Goal: Task Accomplishment & Management: Manage account settings

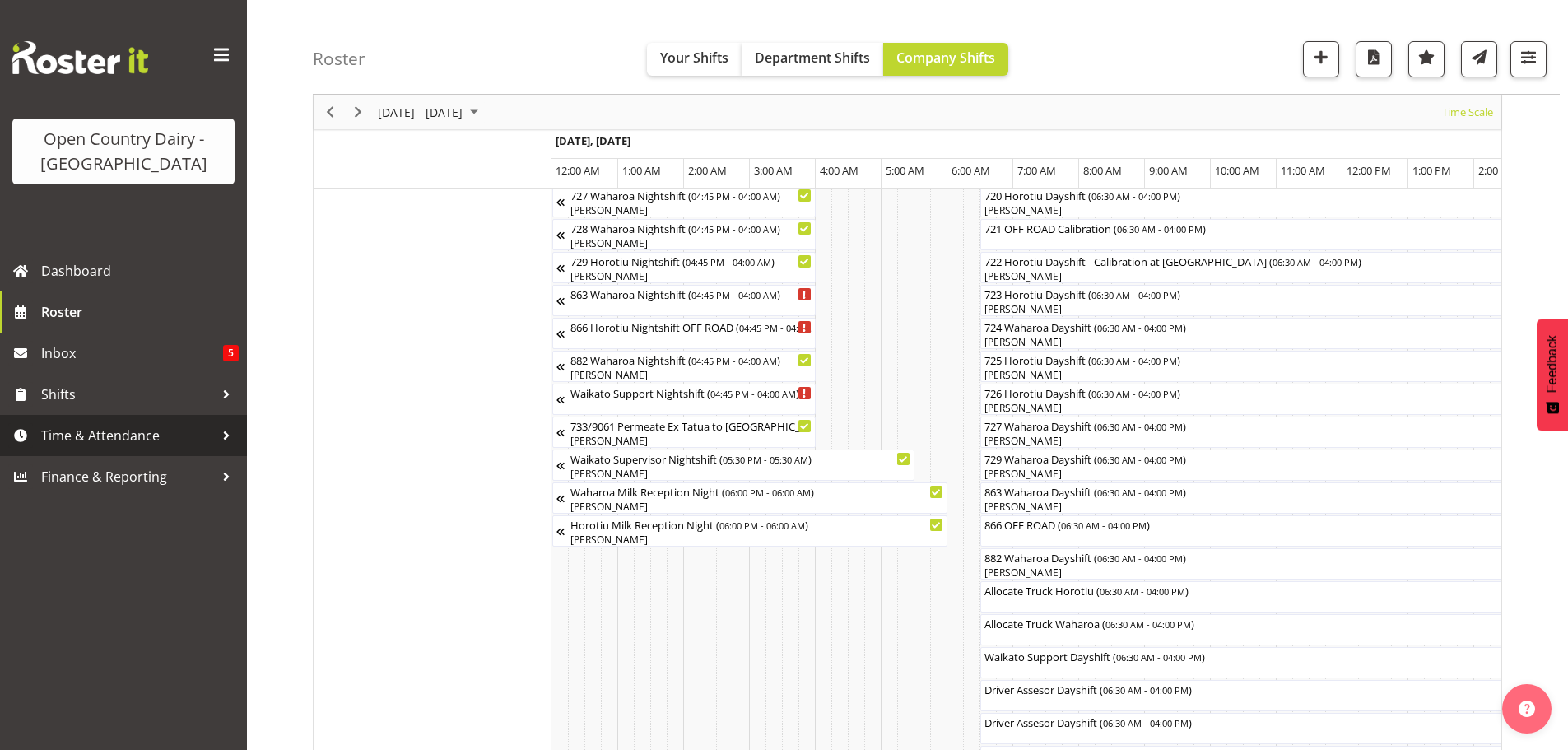
scroll to position [0, 2469]
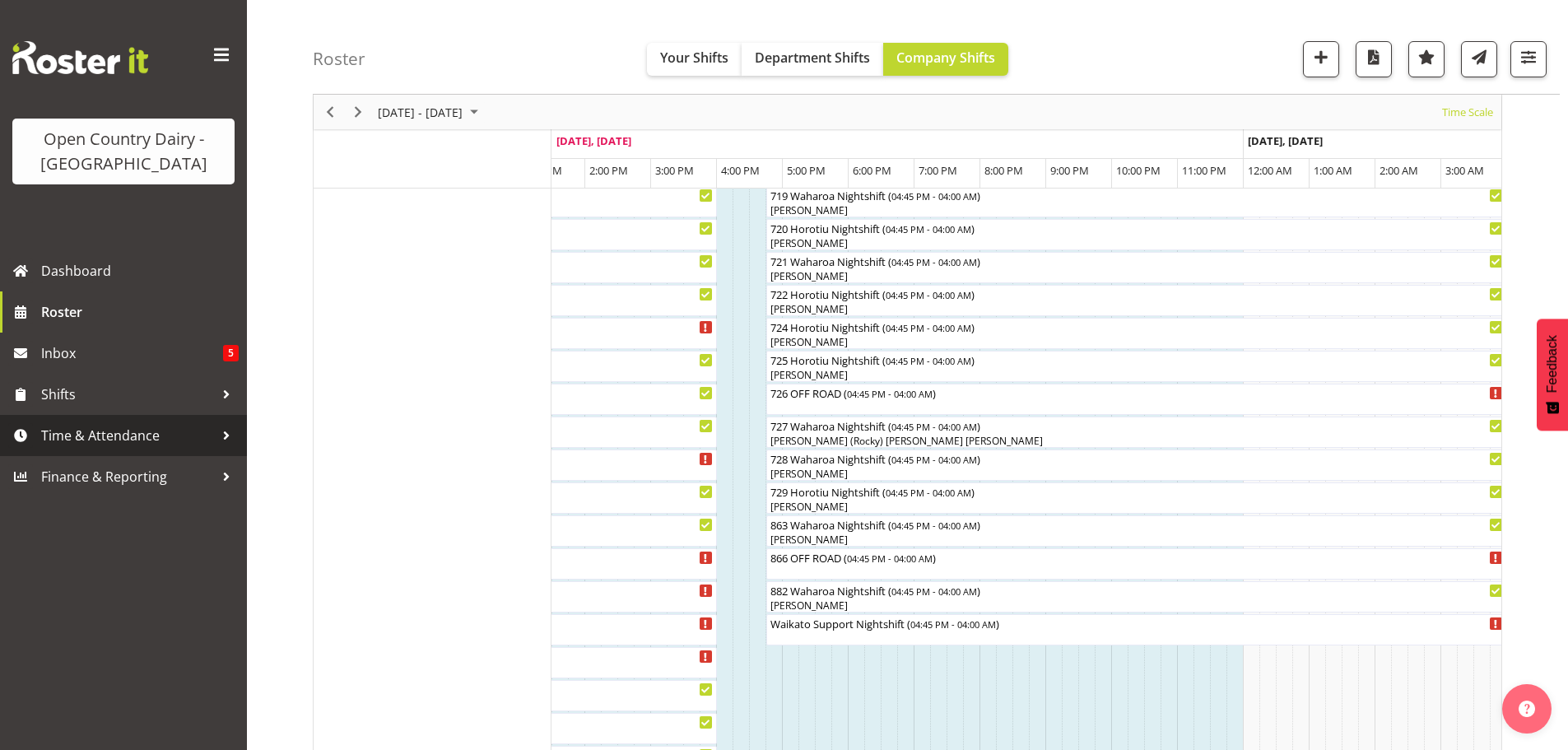
click at [94, 434] on span "Time & Attendance" at bounding box center [128, 436] width 173 height 25
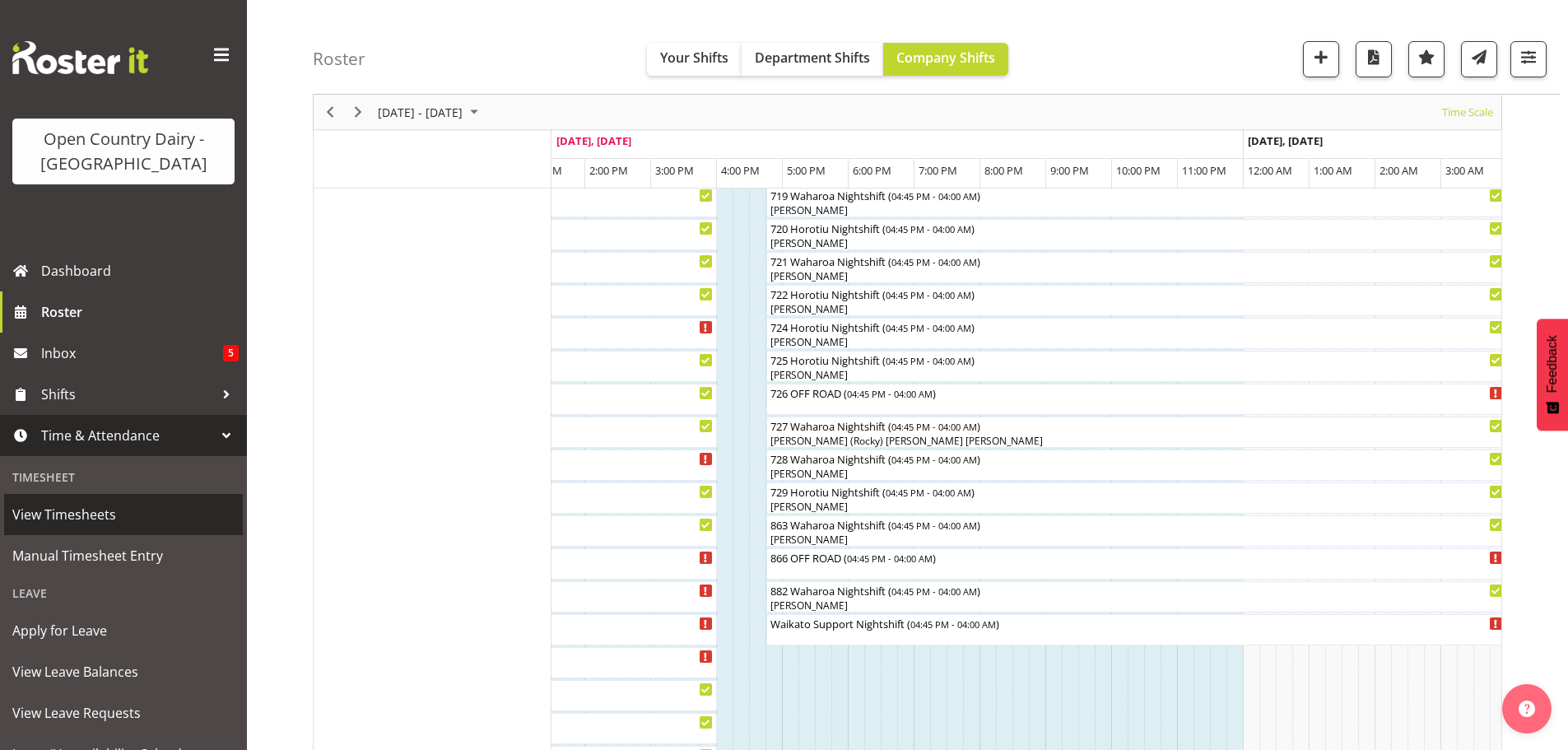
click at [90, 514] on span "View Timesheets" at bounding box center [124, 515] width 222 height 25
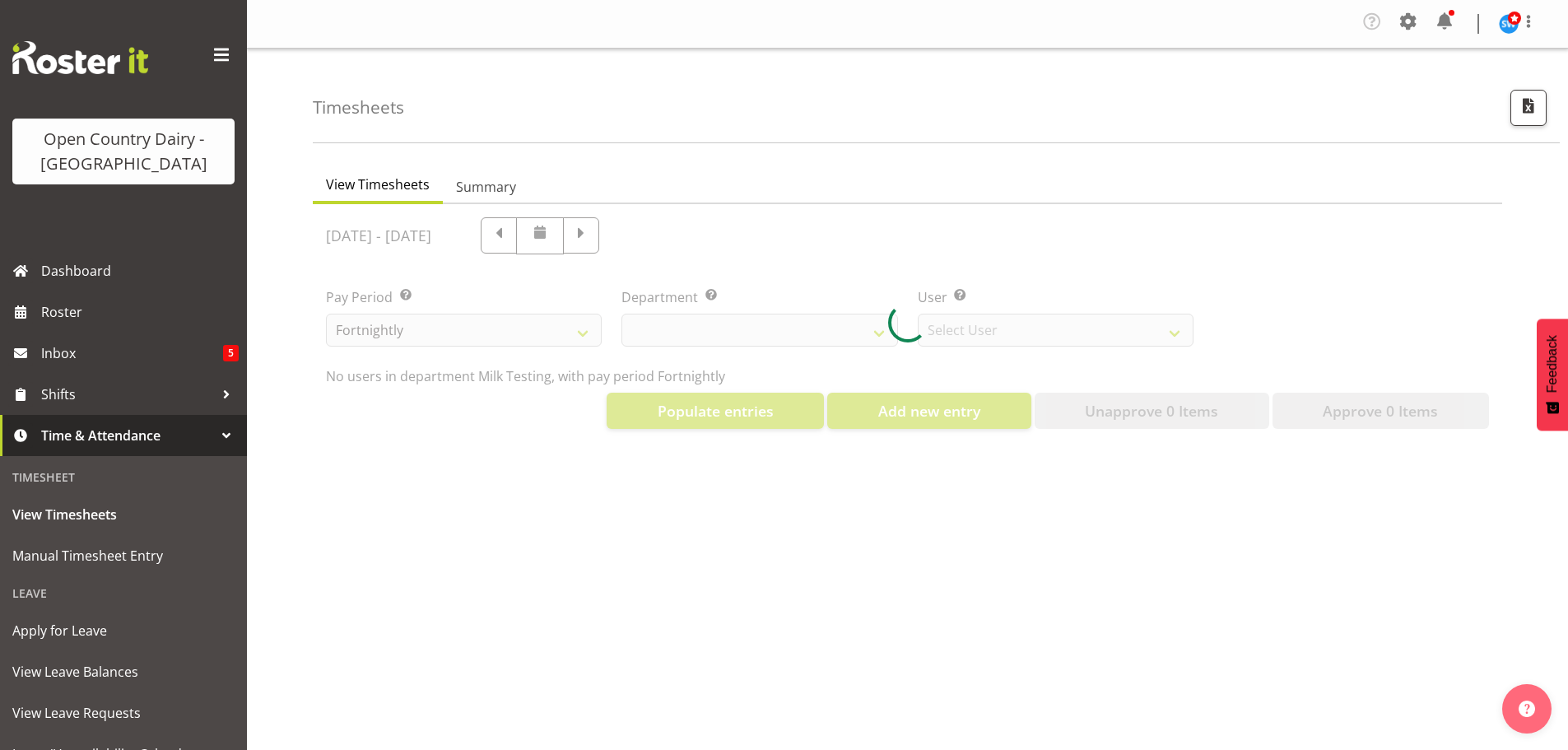
select select "733"
select select "7414"
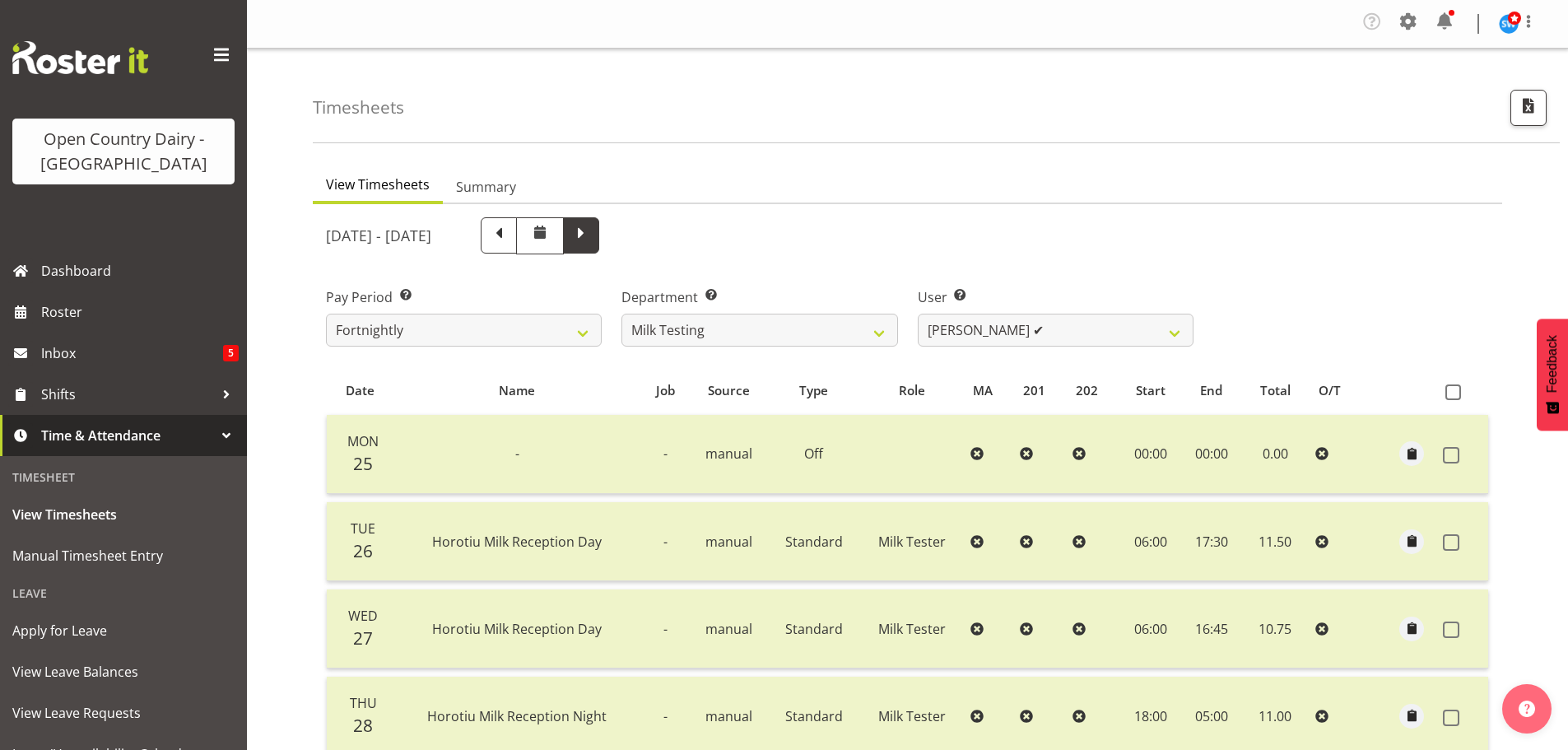
click at [592, 239] on span at bounding box center [581, 234] width 21 height 21
select select
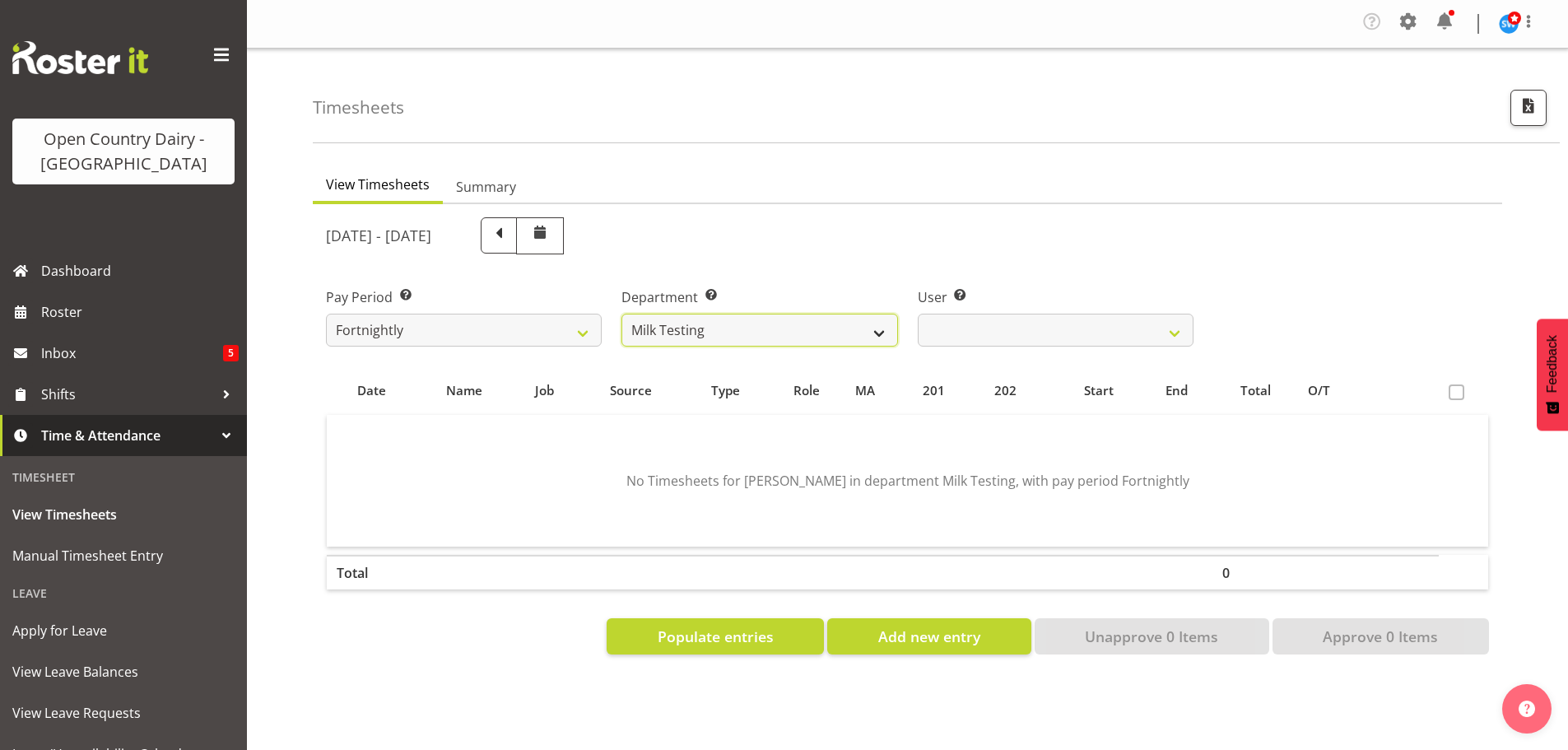
click at [877, 329] on select "701 702 703 704 705 706 707 708 709 710 711 712 713 714 715 716 717 718 719 720" at bounding box center [759, 330] width 275 height 33
select select "716"
click at [622, 314] on select "701 702 703 704 705 706 707 708 709 710 711 712 713 714 715 716 717 718 719 720" at bounding box center [759, 330] width 275 height 33
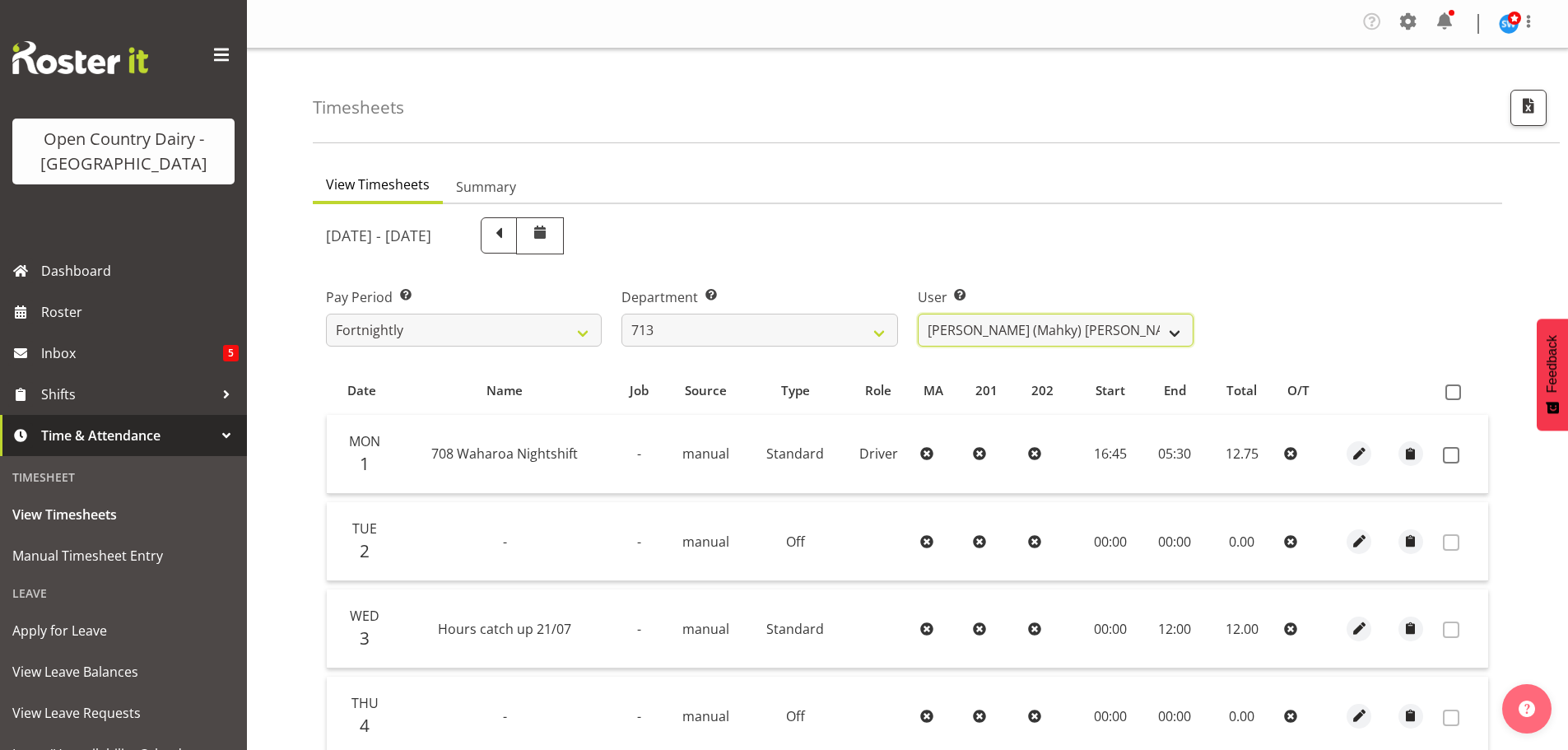
click at [980, 328] on select "Harmanpreet (Mahky) Dhillon ❌ Marcus Waretini ❌ Norman Sellen ❌" at bounding box center [1056, 330] width 275 height 33
select select "8201"
click at [918, 314] on select "Harmanpreet (Mahky) Dhillon ❌ Marcus Waretini ❌ Norman Sellen ❌" at bounding box center [1056, 330] width 275 height 33
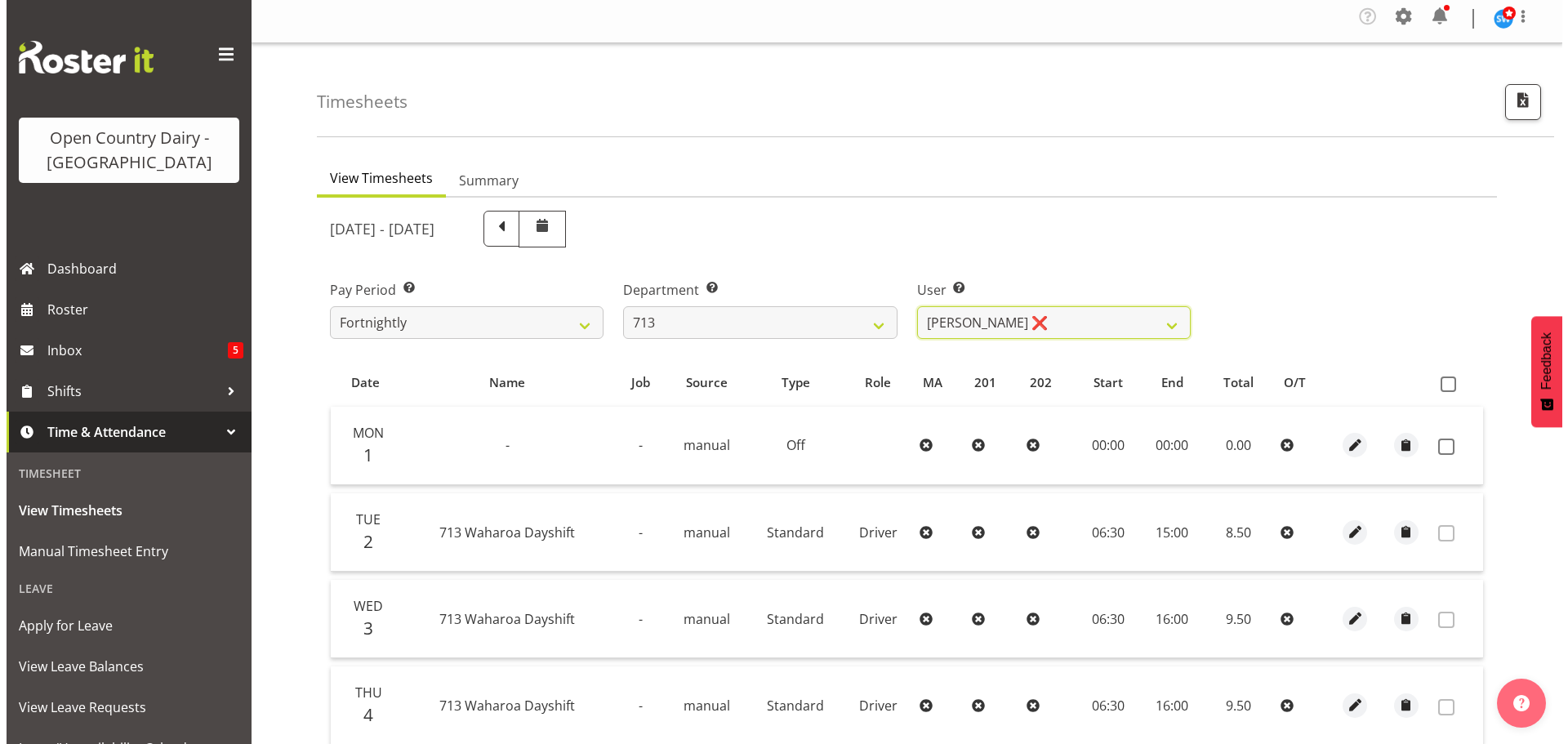
scroll to position [2, 0]
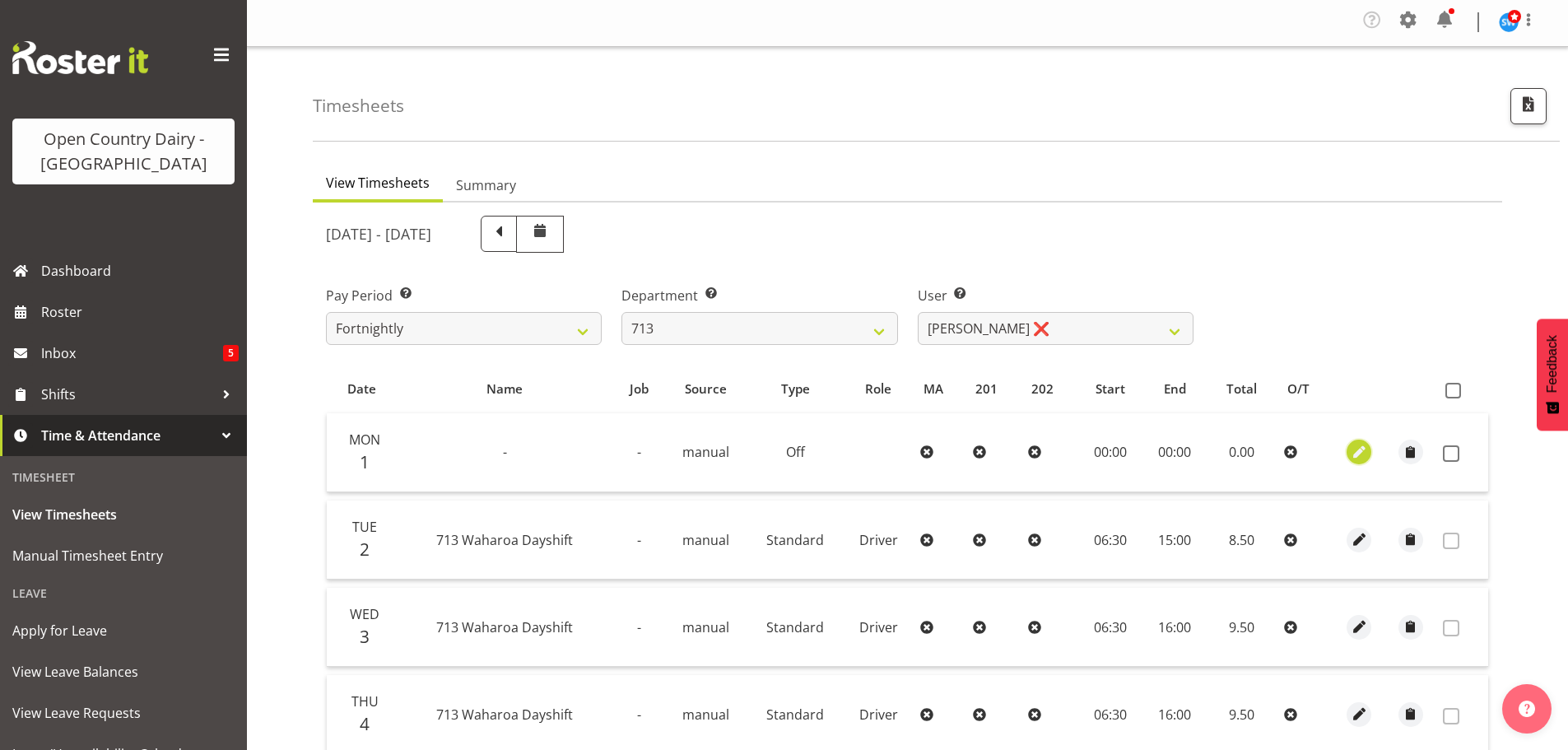
click at [1361, 446] on span "button" at bounding box center [1359, 452] width 19 height 19
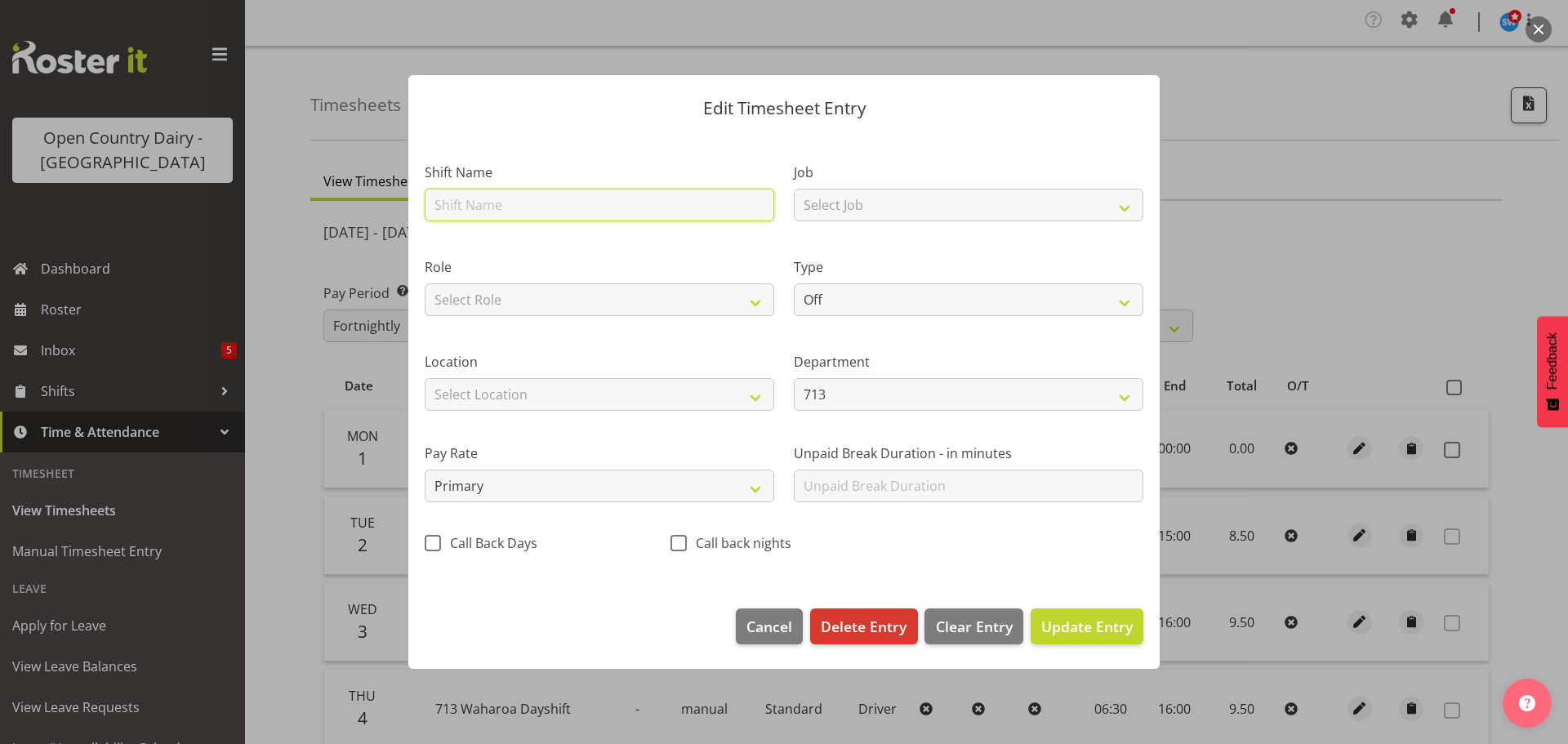
click at [587, 209] on input "text" at bounding box center [599, 204] width 350 height 32
type input "Hours catch up 21/07"
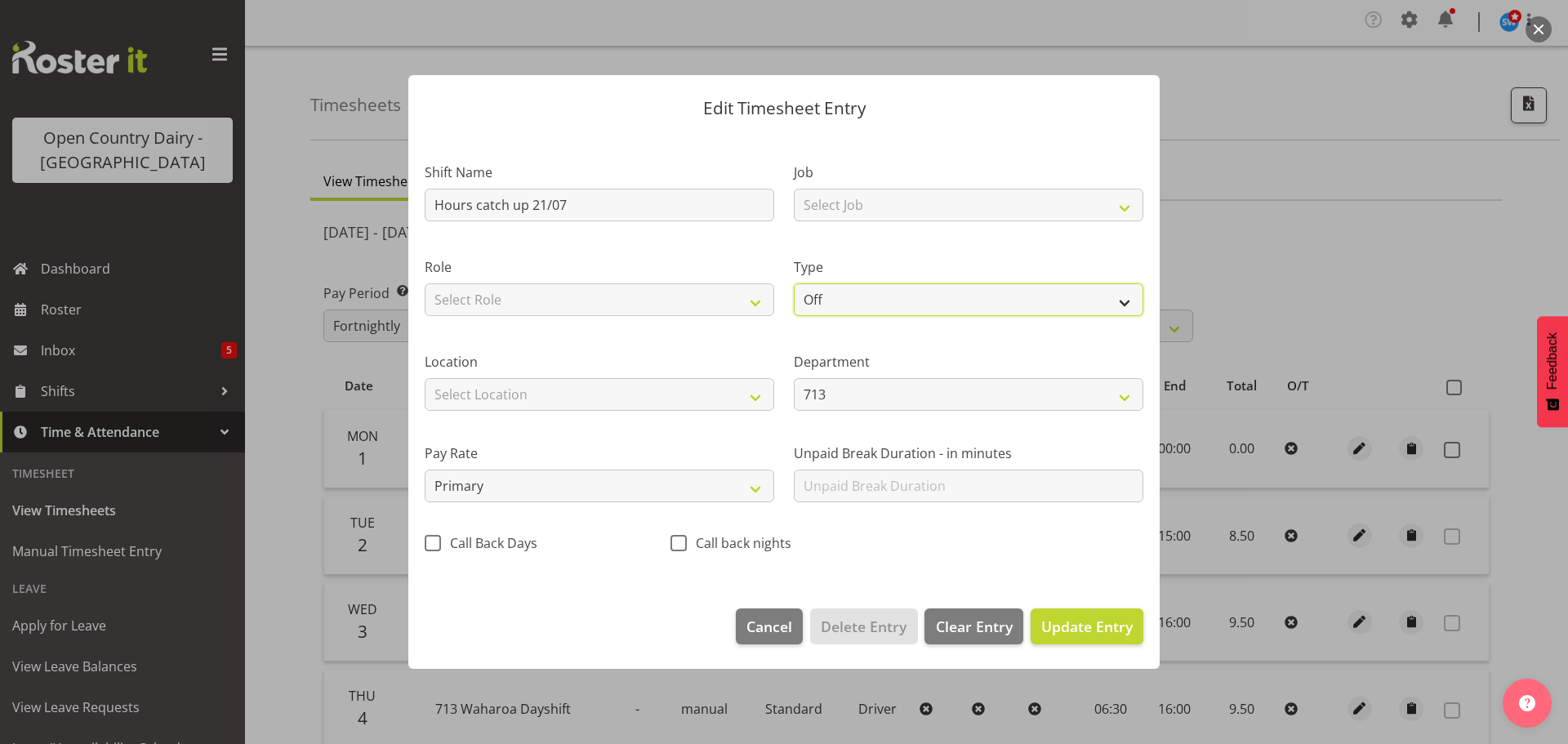
click at [909, 309] on select "Off Standard Public Holiday Public Holiday (Worked) Day In Lieu Annual Leave Si…" at bounding box center [968, 300] width 350 height 32
select select "Standard"
click at [794, 284] on select "Off Standard Public Holiday Public Holiday (Worked) Day In Lieu Annual Leave Si…" at bounding box center [968, 300] width 350 height 32
select select "8"
select select "2025"
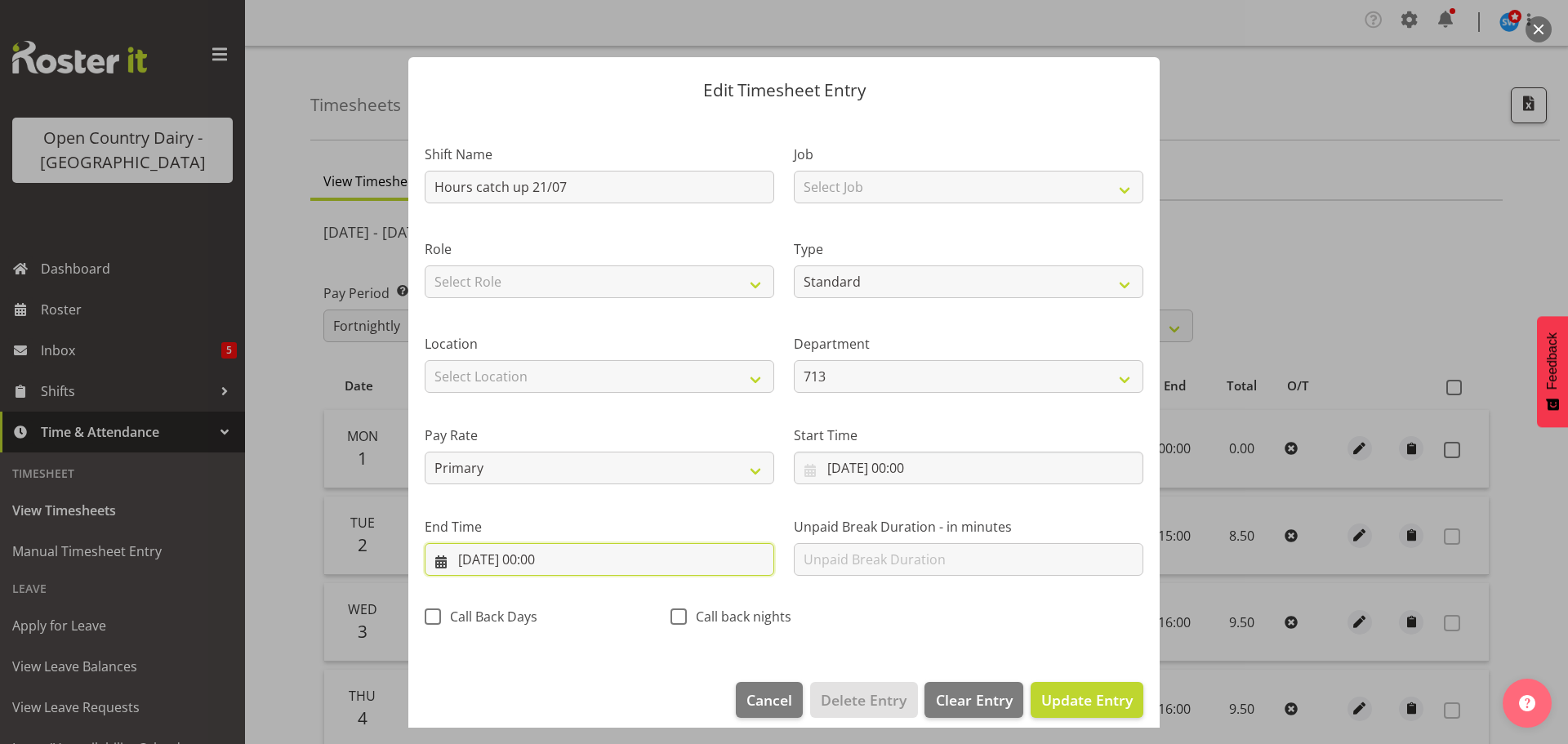
click at [549, 552] on input "01/09/2025, 00:00" at bounding box center [599, 559] width 350 height 32
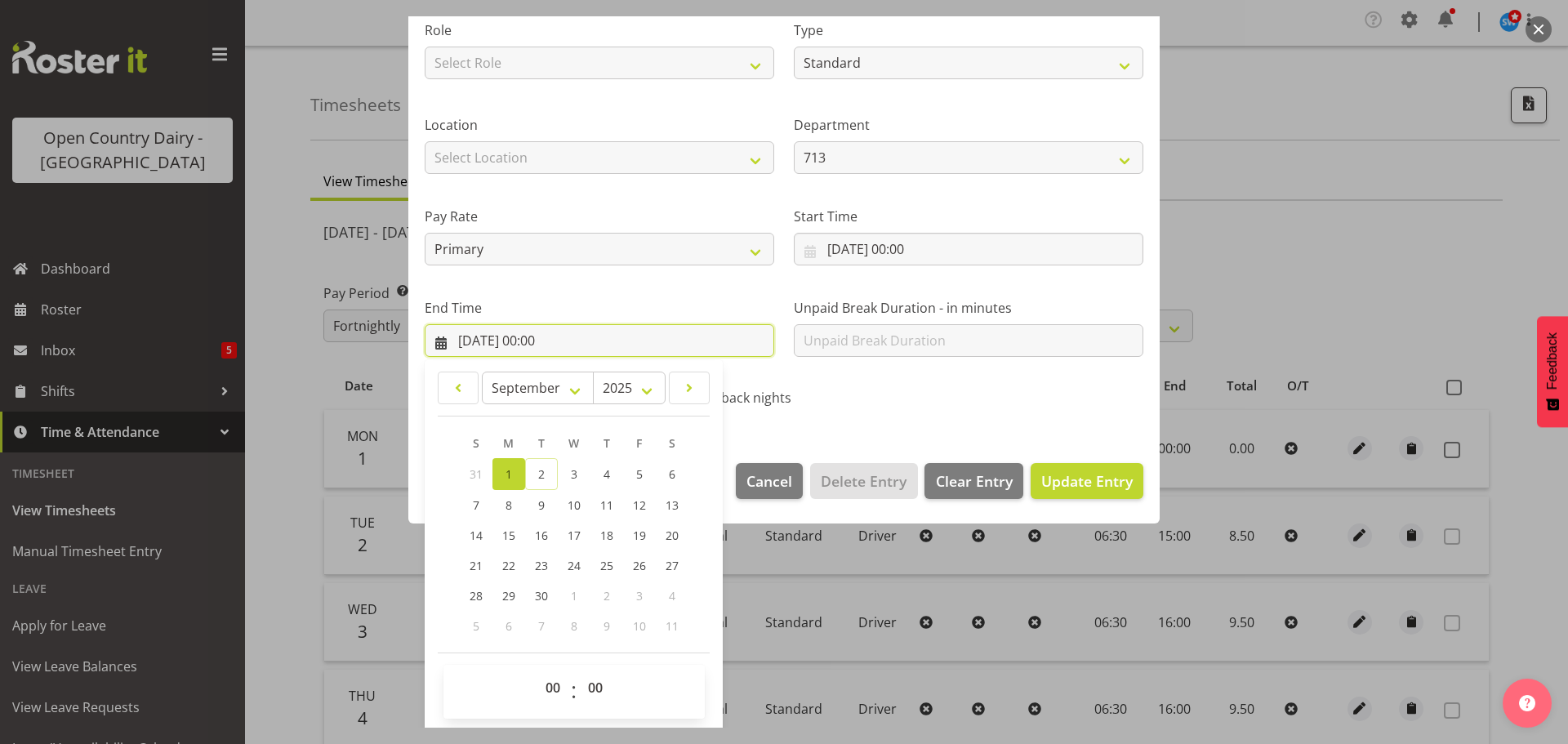
scroll to position [222, 0]
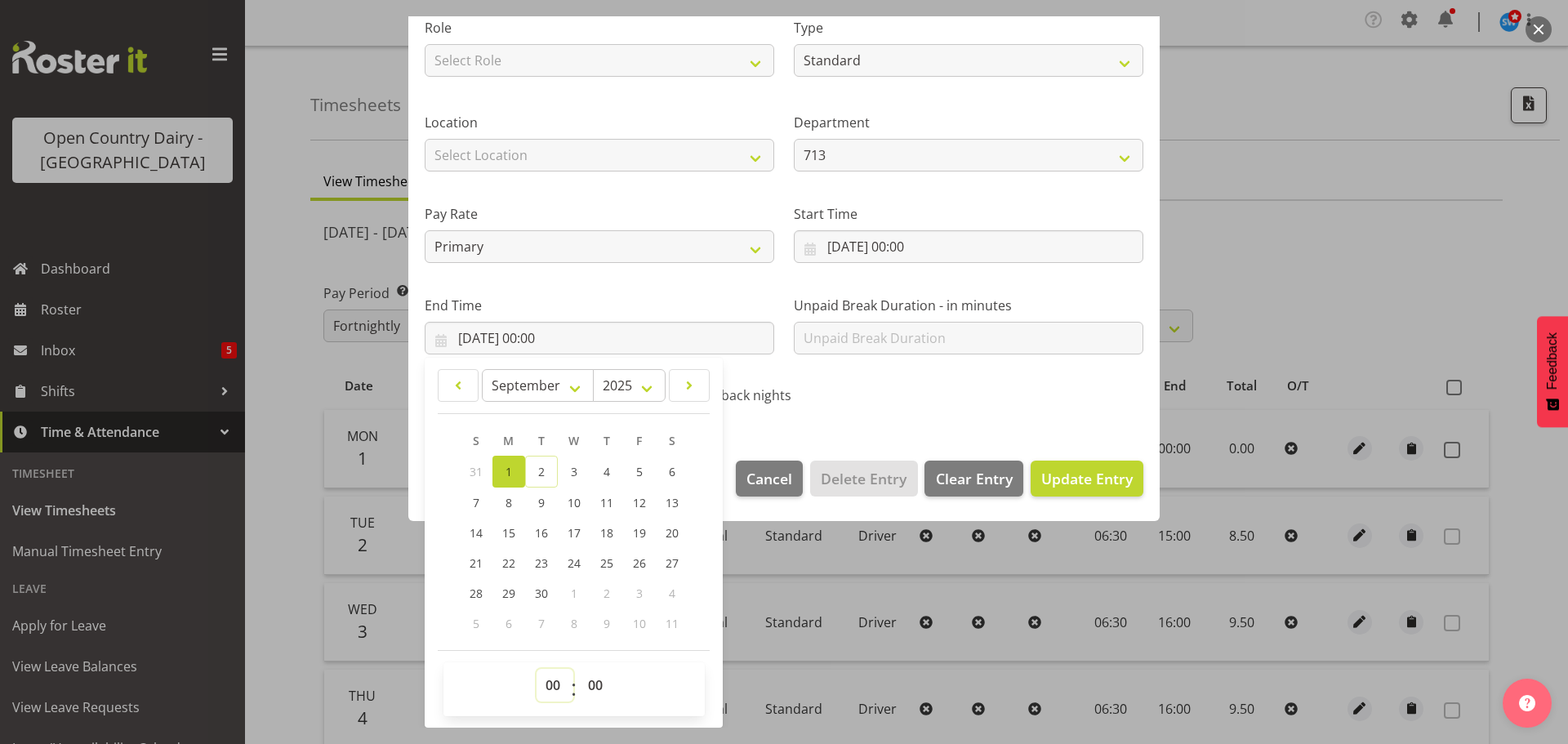
click at [550, 685] on select "00 01 02 03 04 05 06 07 08 09 10 11 12 13 14 15 16 17 18 19 20 21 22 23" at bounding box center [555, 685] width 37 height 32
select select "10"
click at [537, 670] on select "00 01 02 03 04 05 06 07 08 09 10 11 12 13 14 15 16 17 18 19 20 21 22 23" at bounding box center [555, 685] width 37 height 32
type input "01/09/2025, 10:00"
click at [595, 681] on select "00 01 02 03 04 05 06 07 08 09 10 11 12 13 14 15 16 17 18 19 20 21 22 23 24 25 2…" at bounding box center [597, 685] width 37 height 32
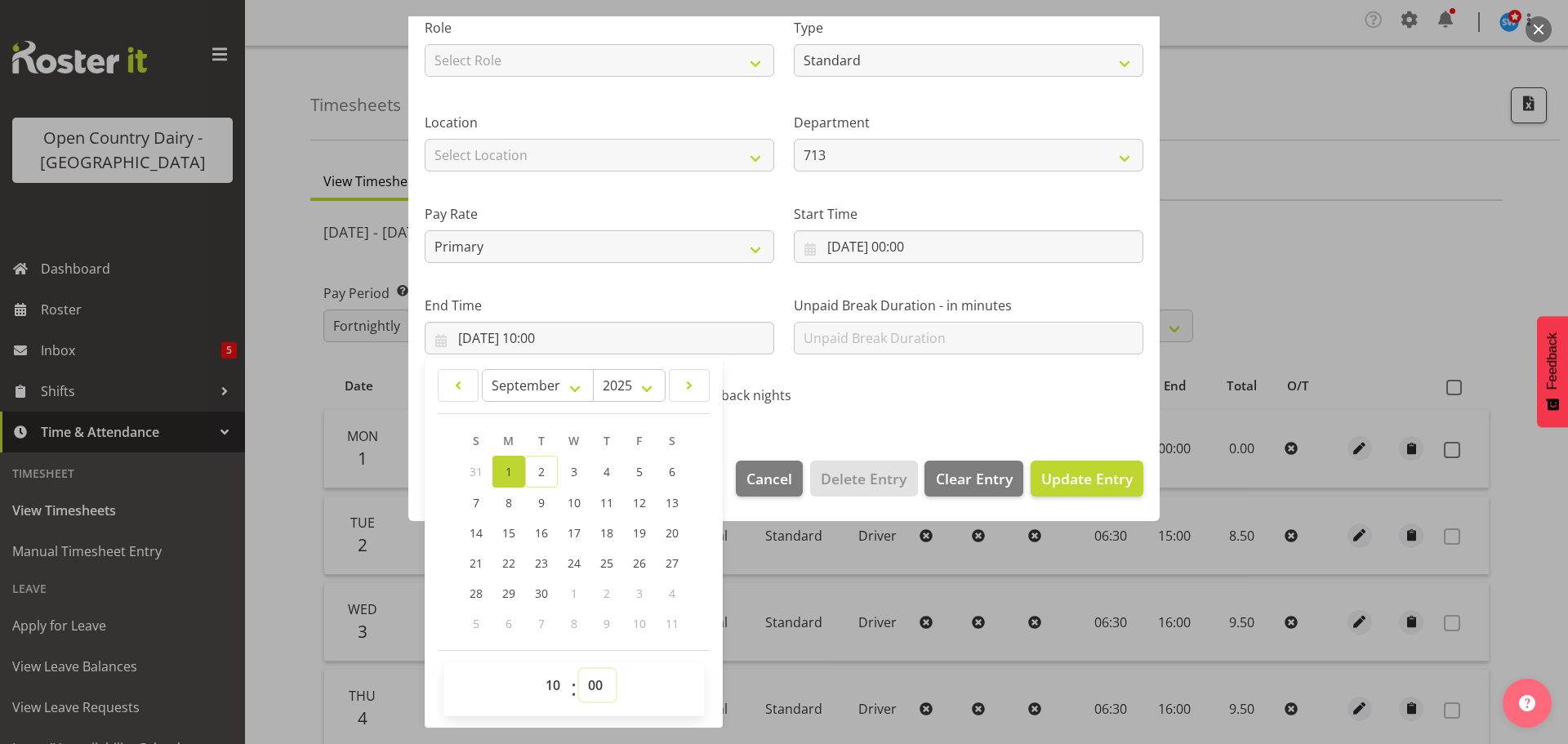
select select "15"
click at [579, 670] on select "00 01 02 03 04 05 06 07 08 09 10 11 12 13 14 15 16 17 18 19 20 21 22 23 24 25 2…" at bounding box center [597, 685] width 37 height 32
type input "01/09/2025, 10:15"
click at [1057, 478] on span "Update Entry" at bounding box center [1087, 478] width 91 height 19
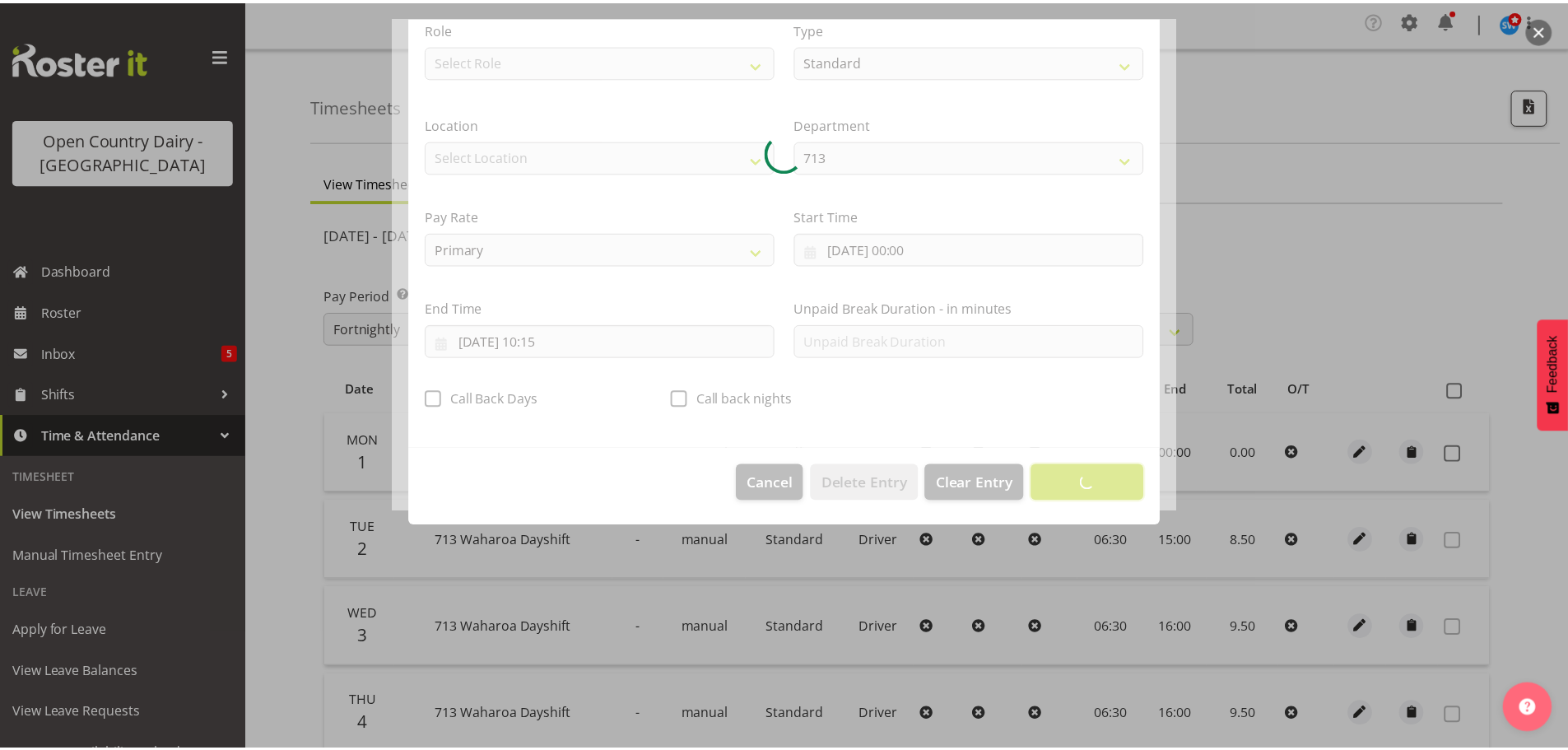
scroll to position [15, 0]
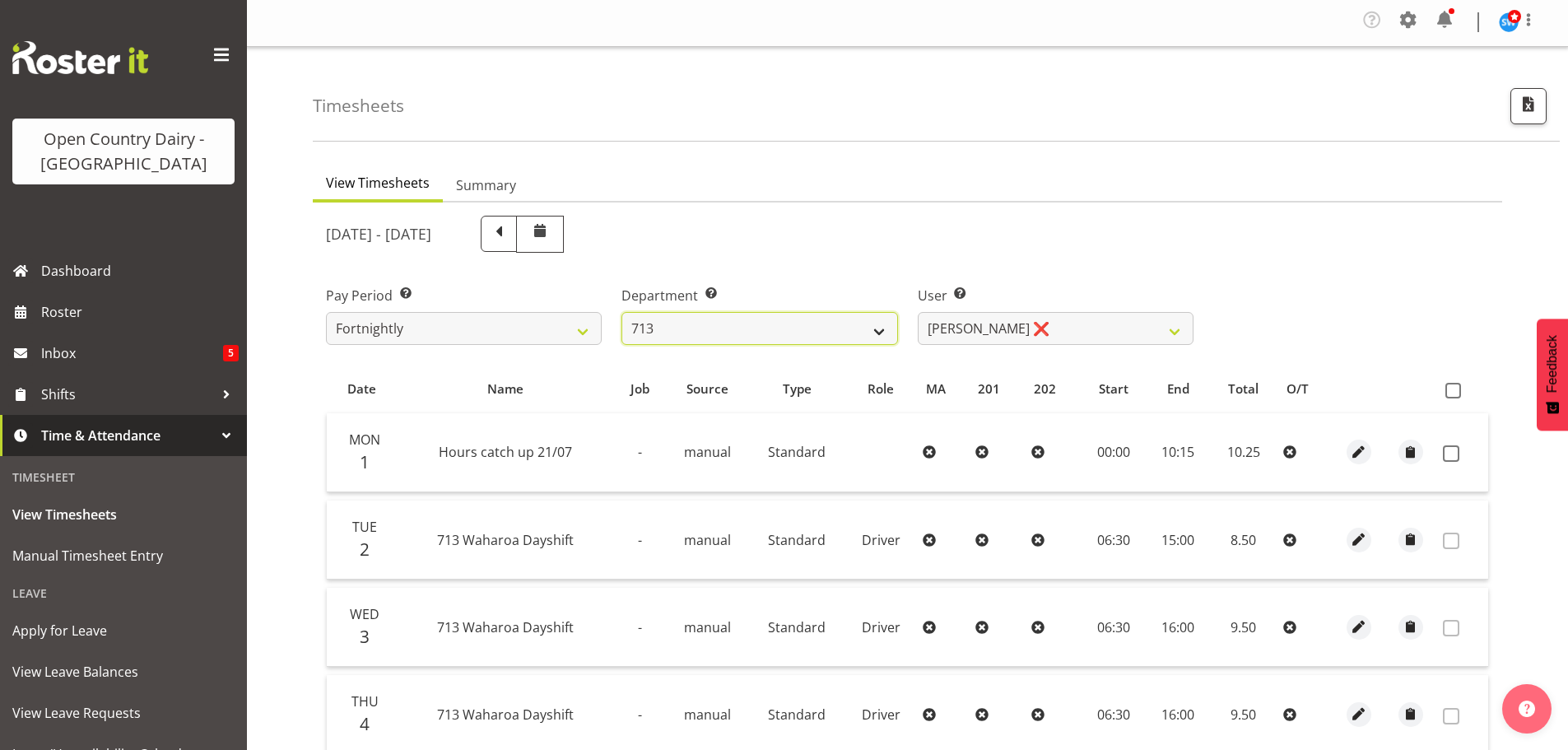
click at [880, 326] on select "701 702 703 704 705 706 707 708 709 710 711 712 713 714 715 716 717 718 719 720" at bounding box center [759, 328] width 275 height 33
select select "842"
click at [622, 312] on select "701 702 703 704 705 706 707 708 709 710 711 712 713 714 715 716 717 718 719 720" at bounding box center [759, 328] width 275 height 33
click at [1047, 330] on select "Callum Leslie ❌ Nick Warren ❌ Ross Robert Hamilton ❌ Stuart Cherrington ❌ Wally…" at bounding box center [1056, 328] width 275 height 33
select select "8205"
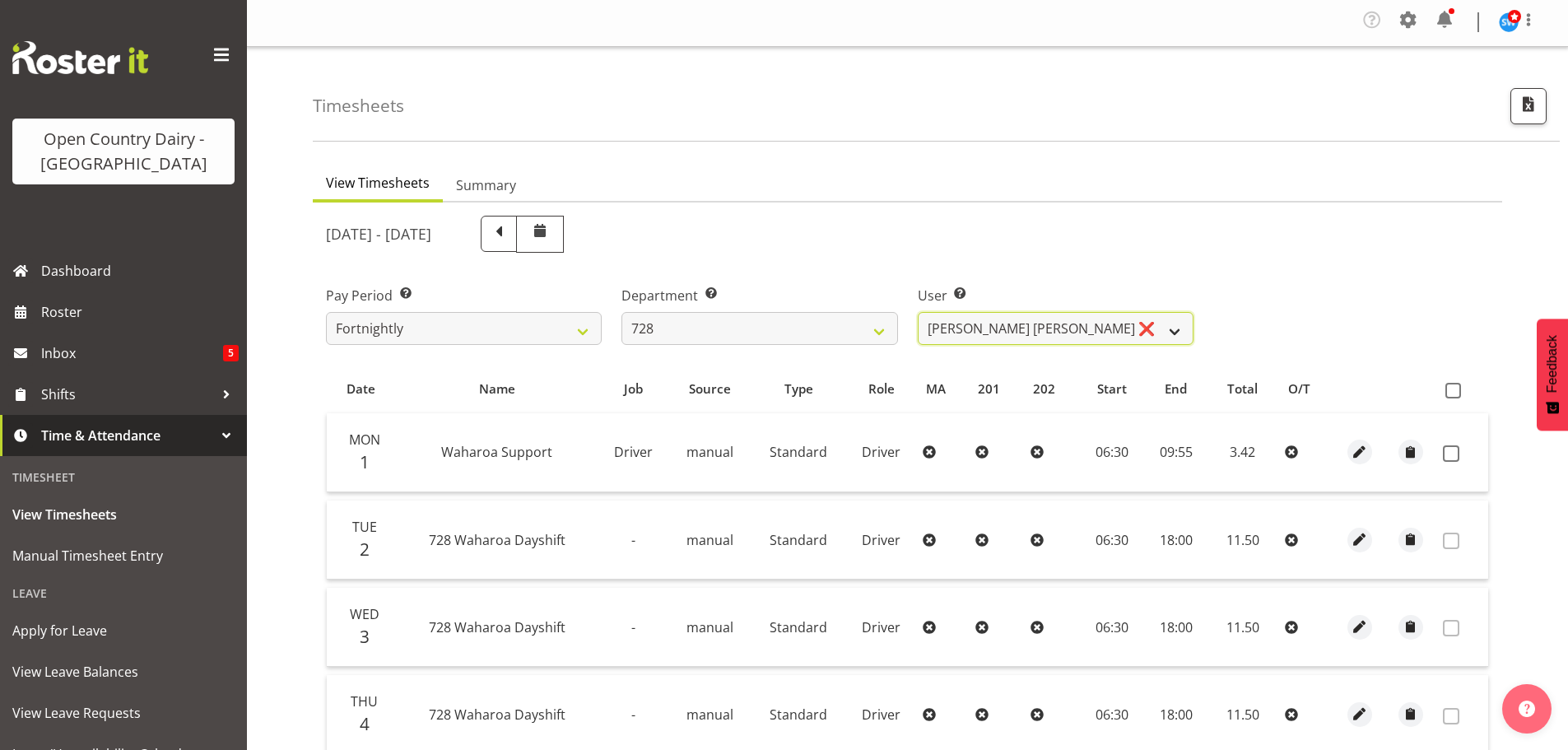
click at [918, 312] on select "Callum Leslie ❌ Nick Warren ❌ Ross Robert Hamilton ❌ Stuart Cherrington ❌ Wally…" at bounding box center [1056, 328] width 275 height 33
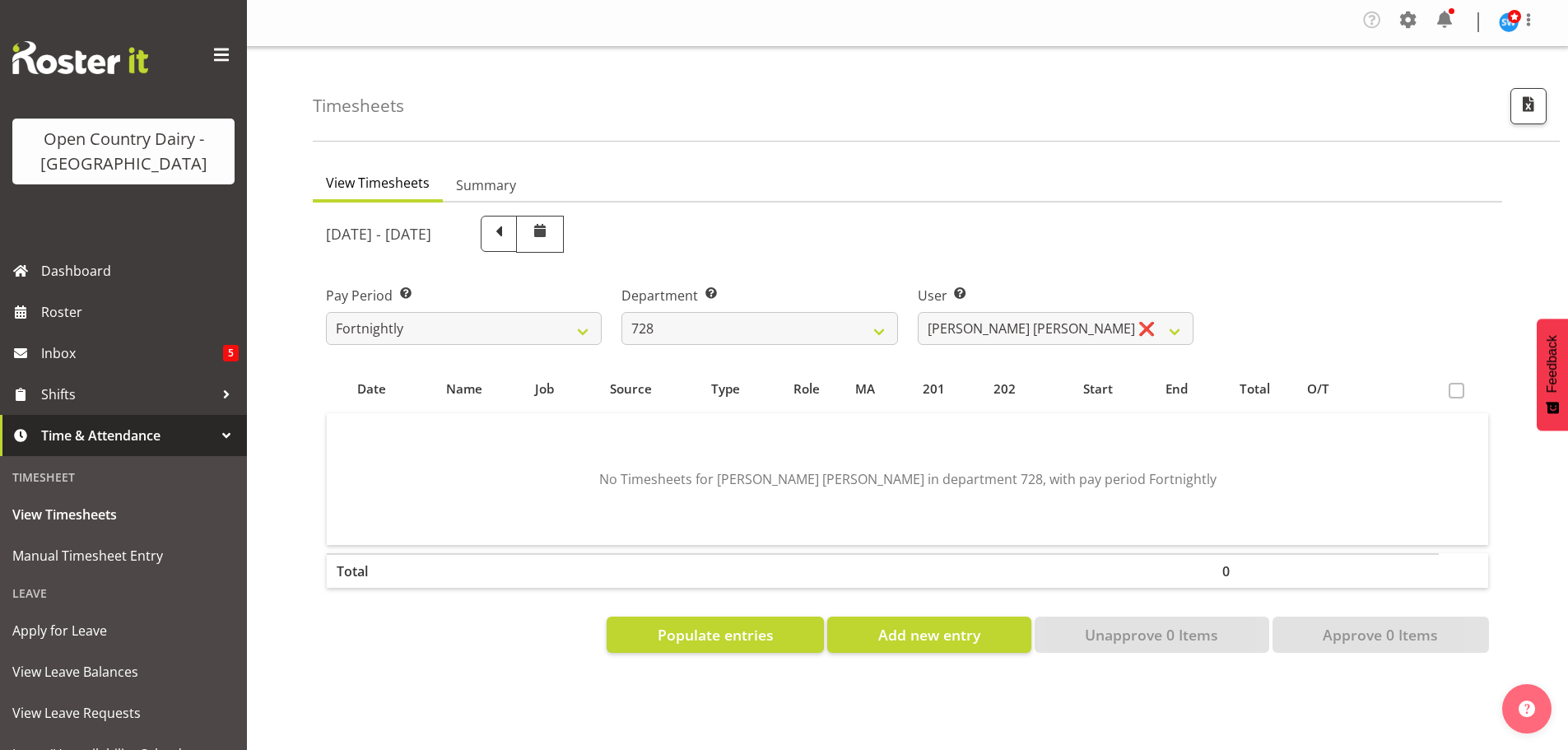
click at [805, 254] on div "September 1st - September 7th 2025" at bounding box center [759, 234] width 887 height 57
click at [71, 305] on span "Roster" at bounding box center [140, 312] width 198 height 25
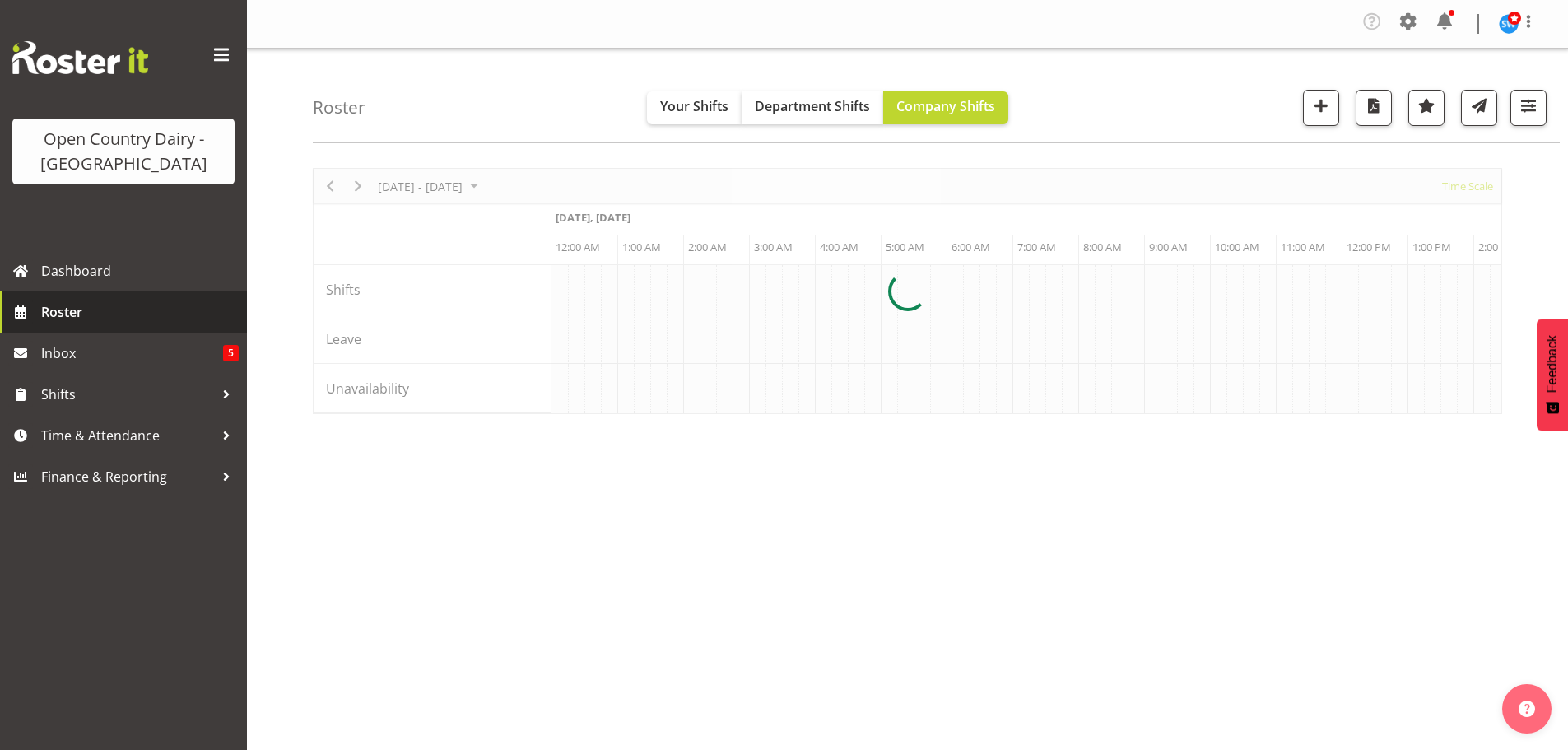
scroll to position [0, 1580]
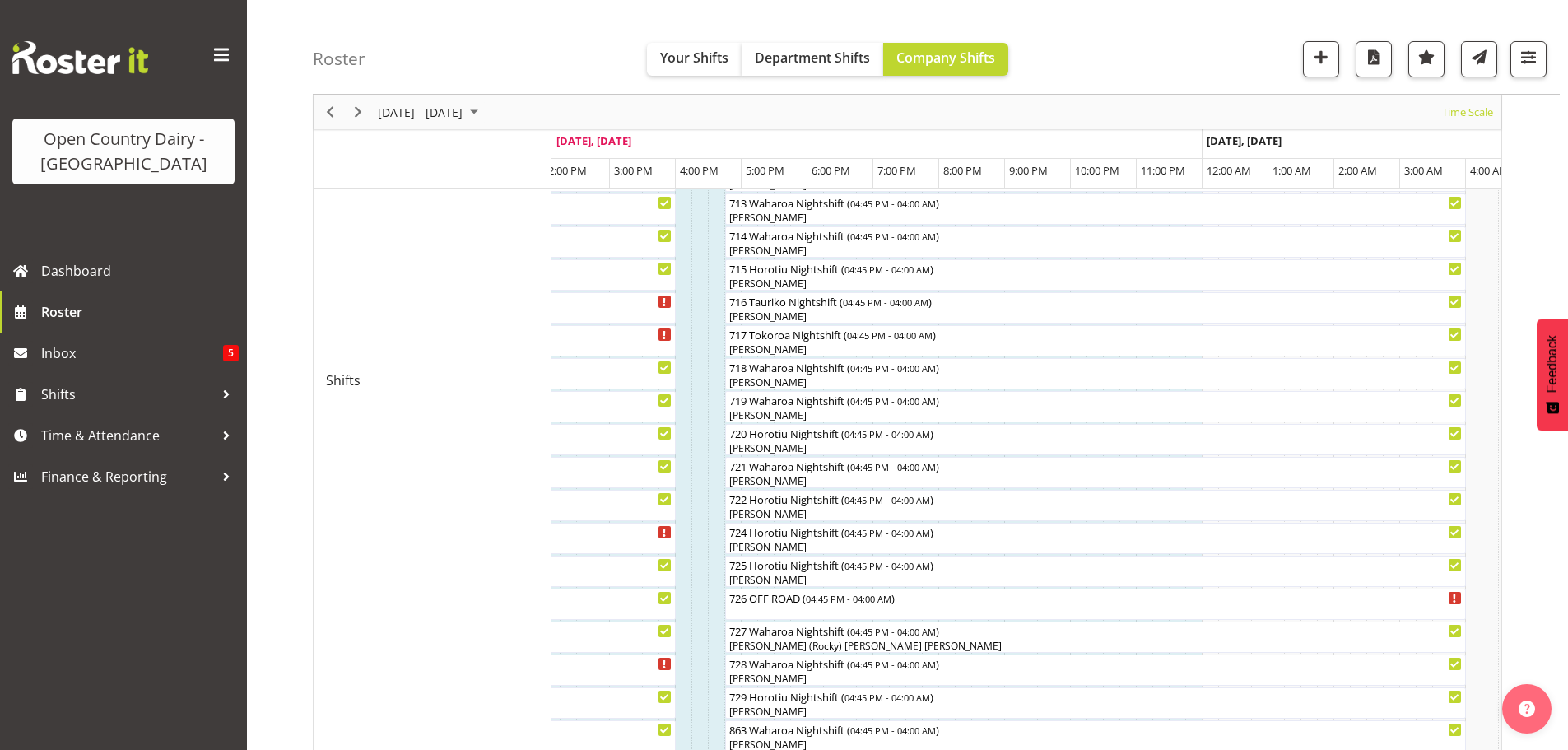
scroll to position [956, 0]
